Goal: Task Accomplishment & Management: Manage account settings

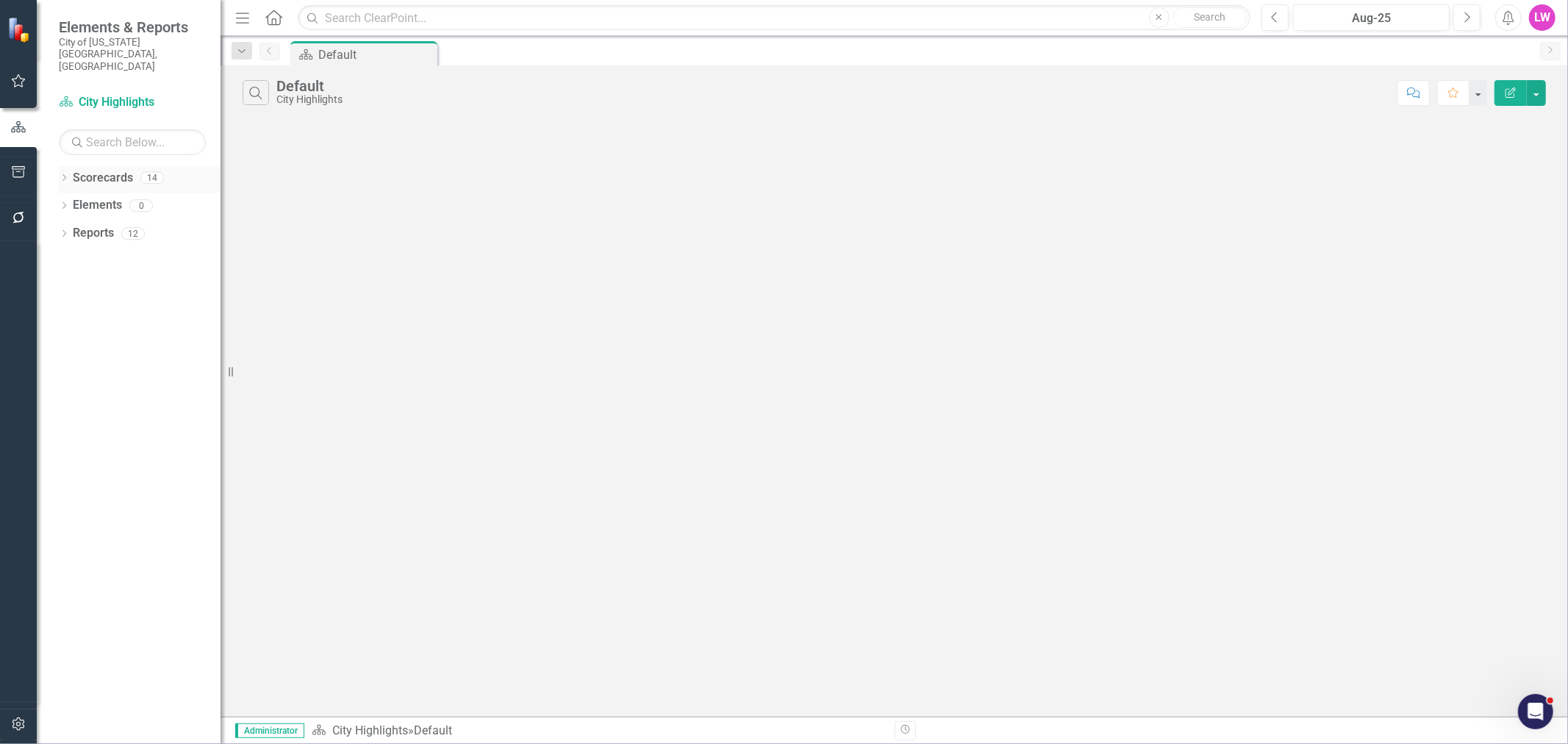
click at [76, 170] on link "Scorecards" at bounding box center [102, 179] width 60 height 17
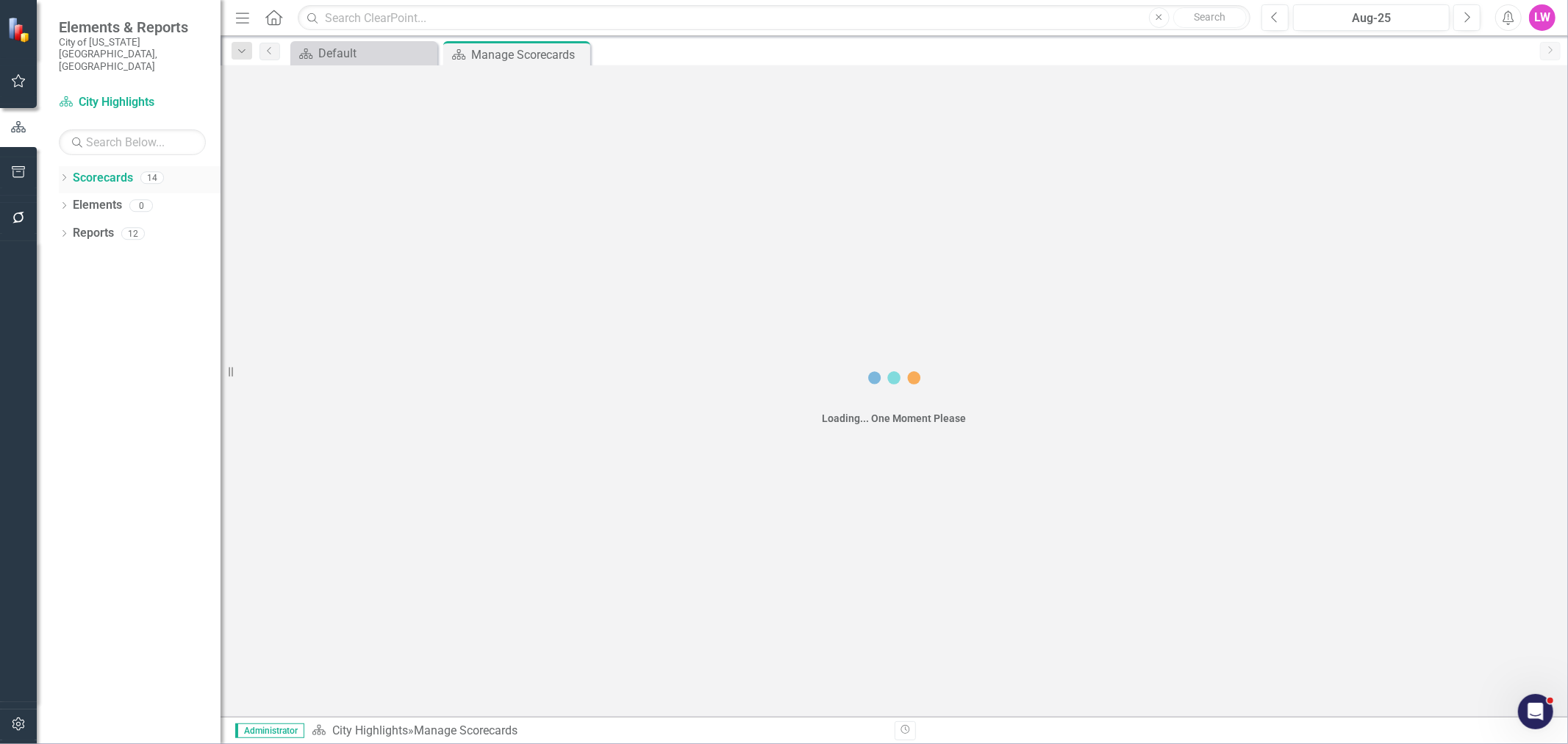
click at [67, 175] on icon "Dropdown" at bounding box center [64, 179] width 11 height 8
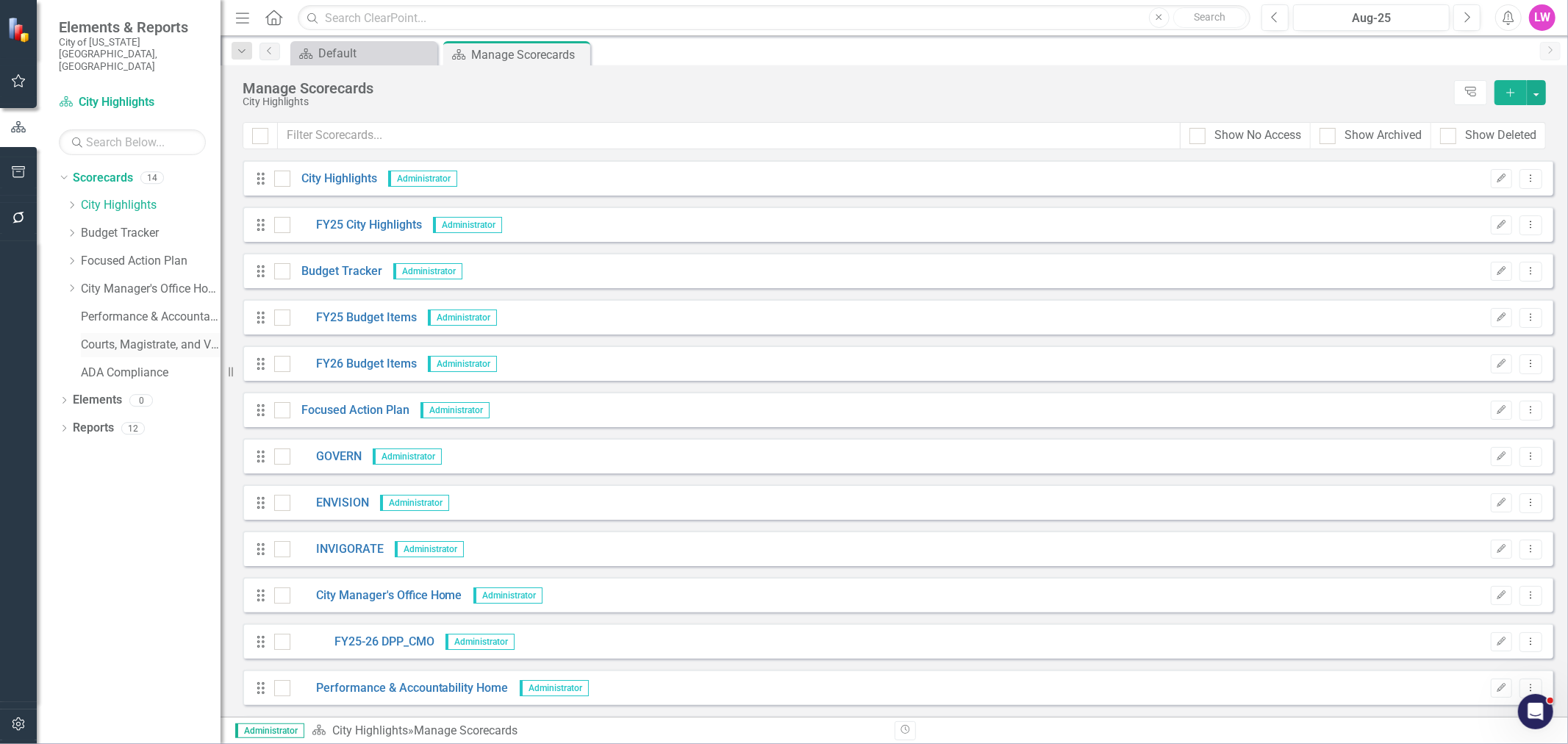
click at [141, 337] on link "Courts, Magistrate, and Voter Registrar Portfolio" at bounding box center [151, 345] width 140 height 17
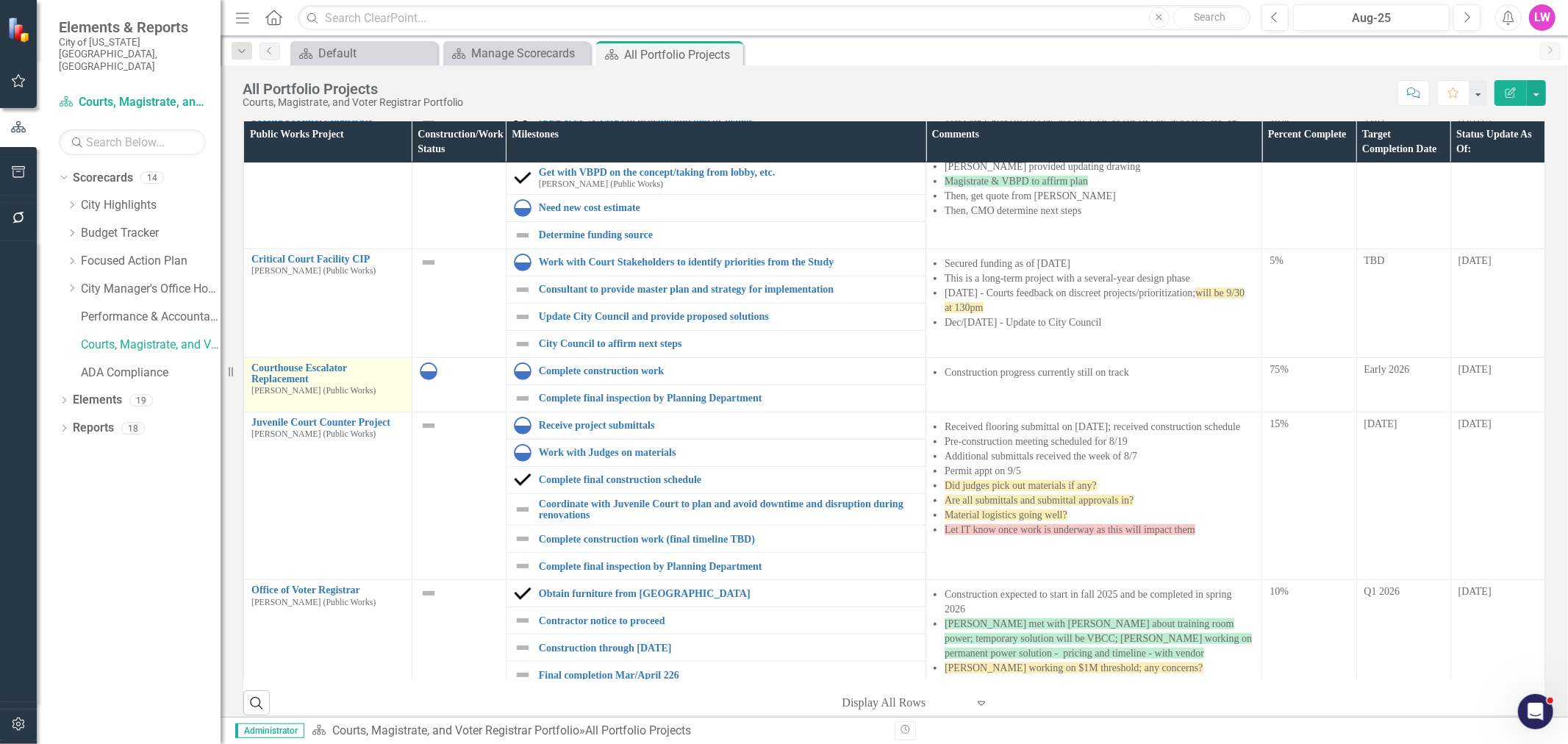
scroll to position [653, 0]
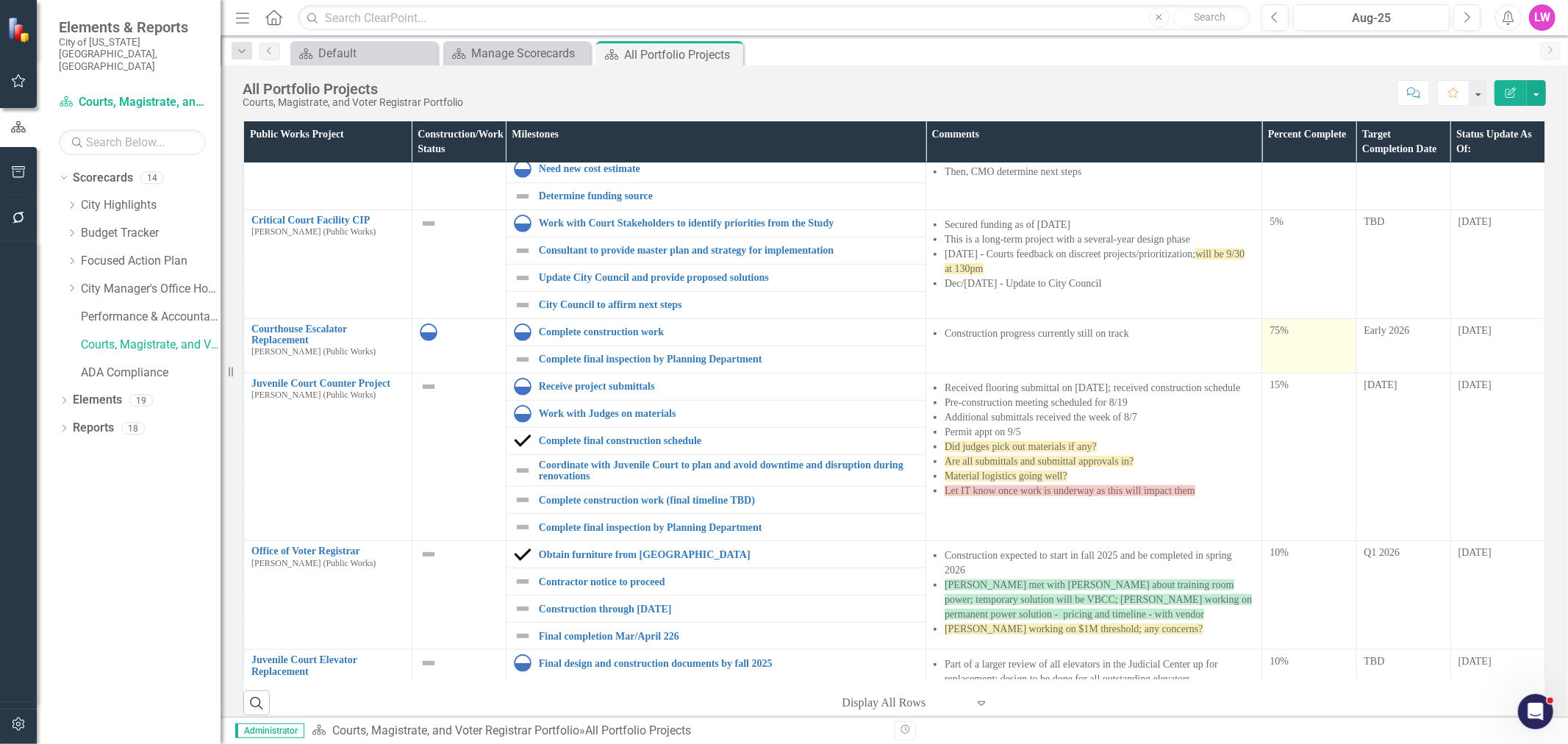
click at [1282, 337] on div "75%" at bounding box center [1309, 330] width 79 height 14
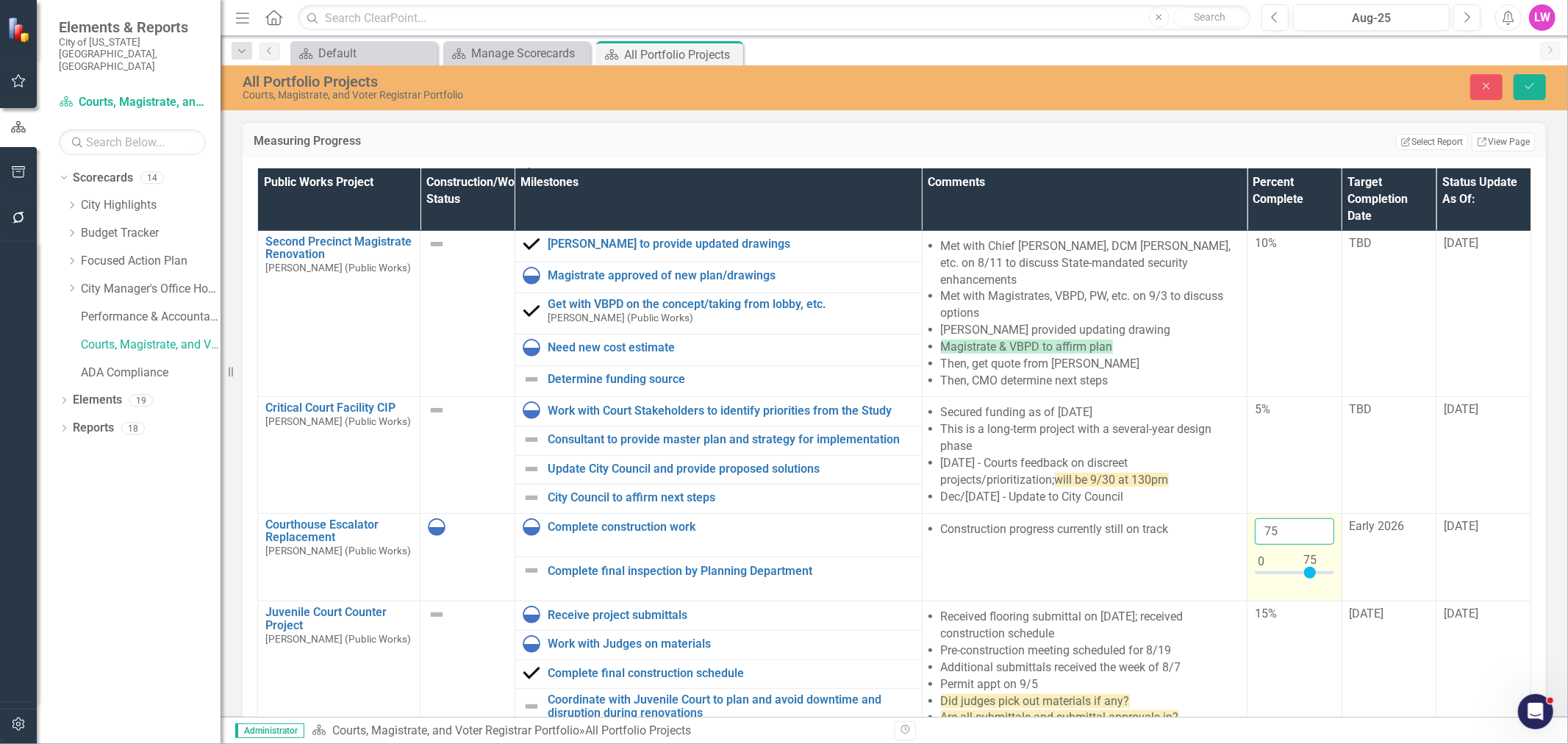
drag, startPoint x: 1250, startPoint y: 511, endPoint x: 1237, endPoint y: 510, distance: 13.0
click at [1248, 513] on td "75" at bounding box center [1295, 557] width 95 height 88
type input "85"
click at [1524, 88] on icon "Save" at bounding box center [1530, 86] width 14 height 11
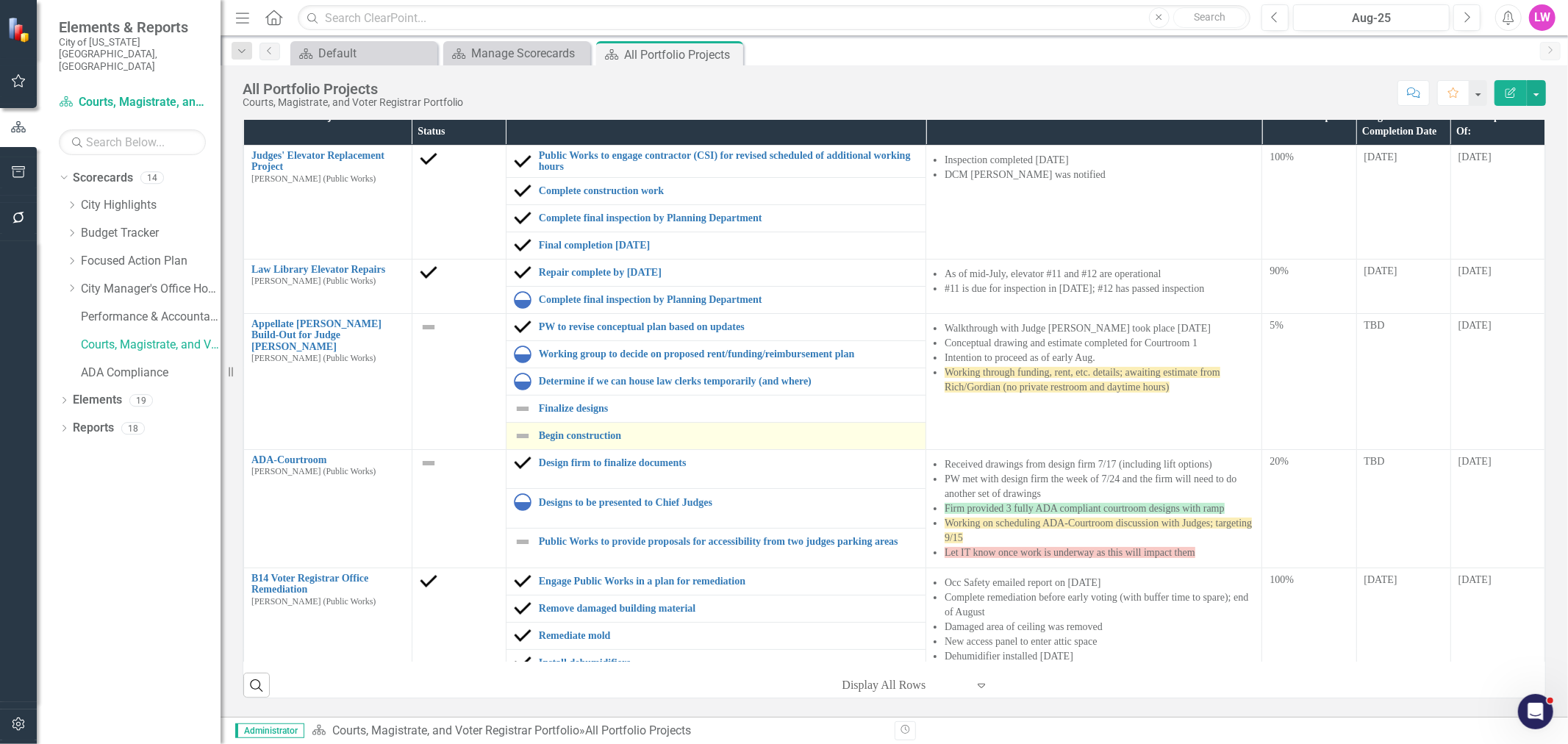
scroll to position [0, 0]
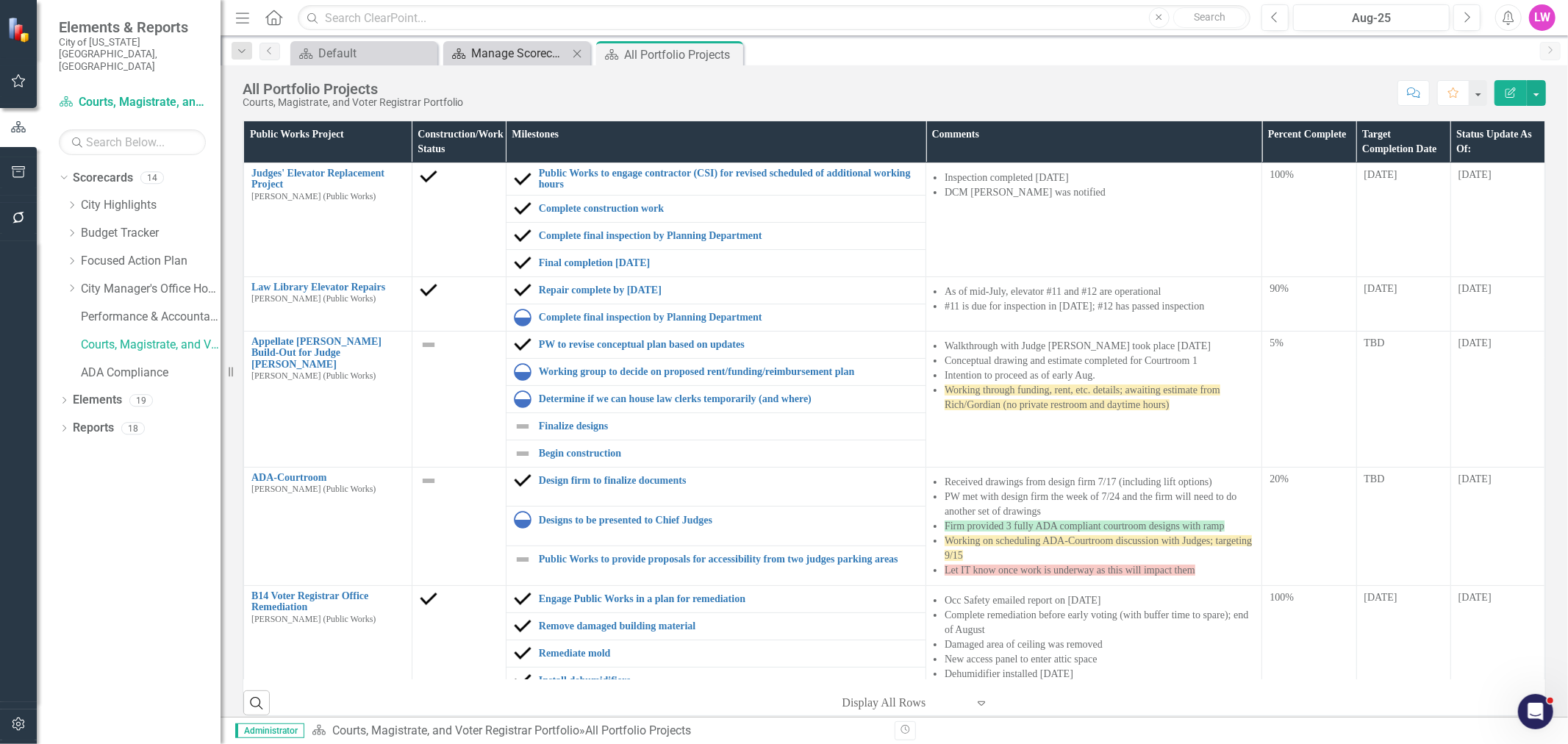
click at [244, 20] on icon "Menu" at bounding box center [243, 17] width 19 height 15
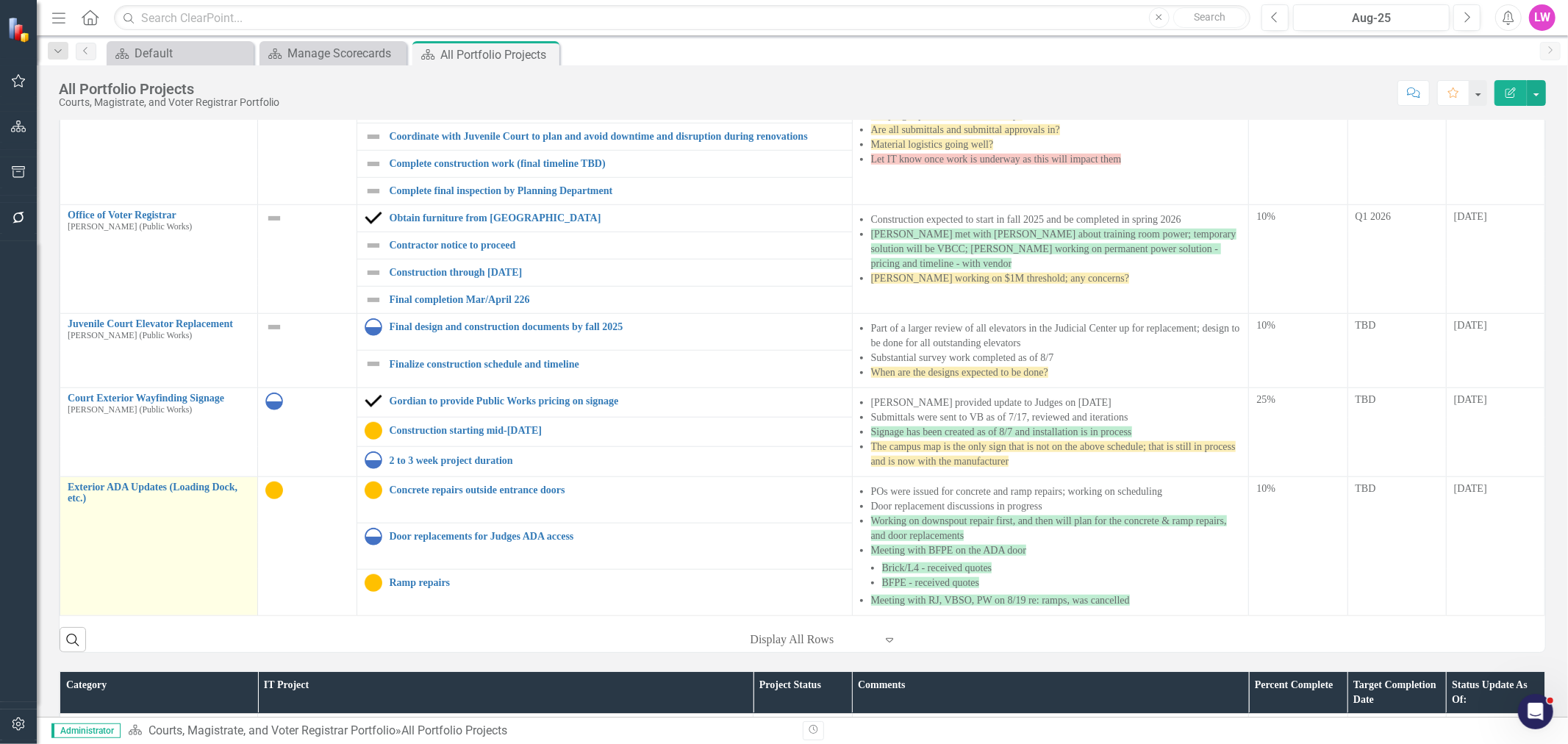
scroll to position [82, 0]
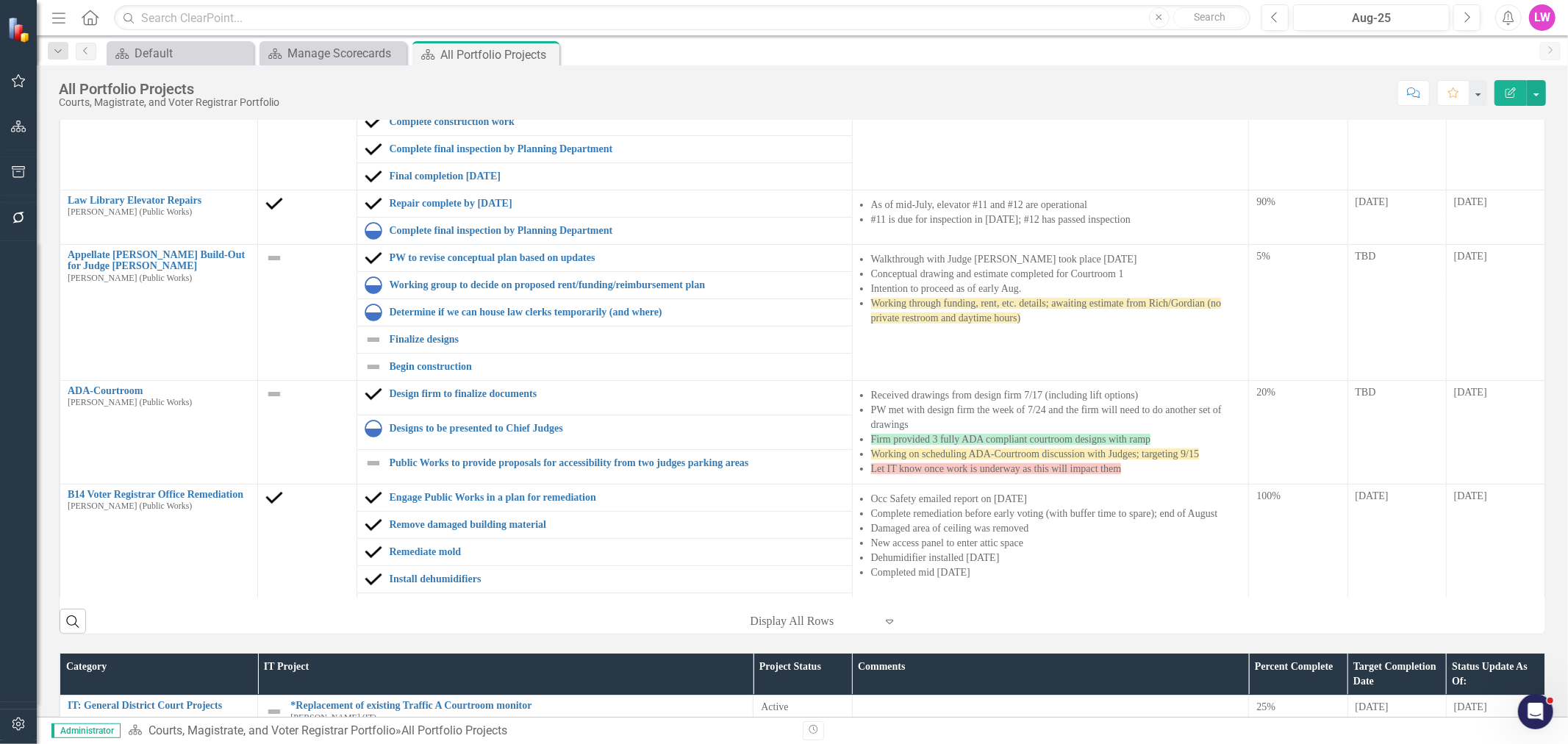
scroll to position [903, 0]
